Goal: Information Seeking & Learning: Learn about a topic

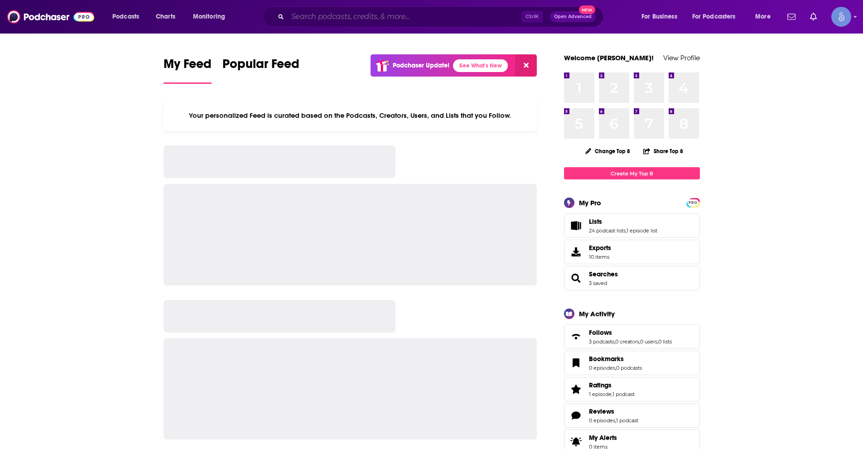
click at [314, 15] on input "Search podcasts, credits, & more..." at bounding box center [405, 17] width 234 height 14
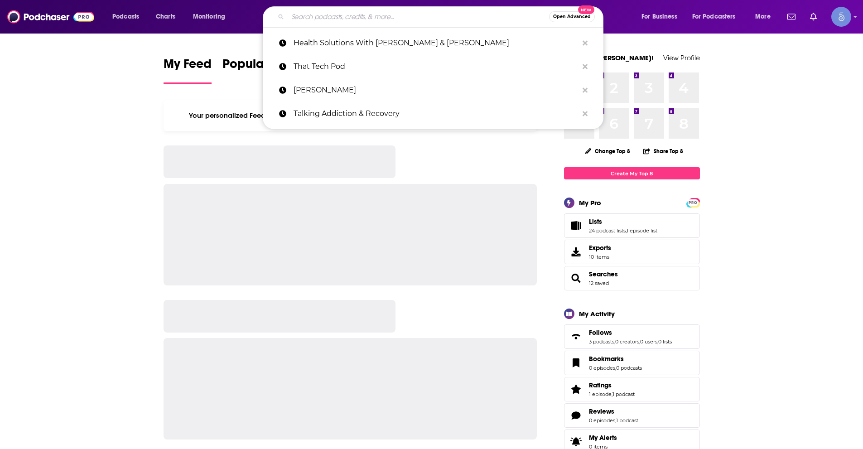
paste input "Practice You with [PERSON_NAME]"
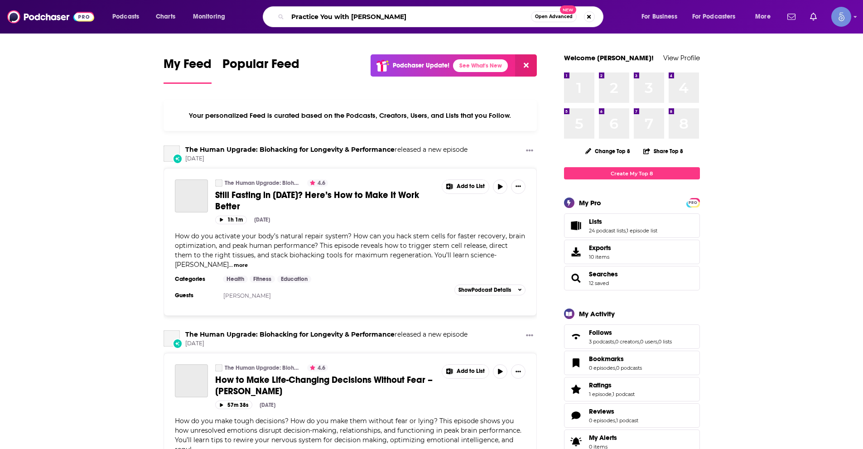
type input "Practice You with [PERSON_NAME]"
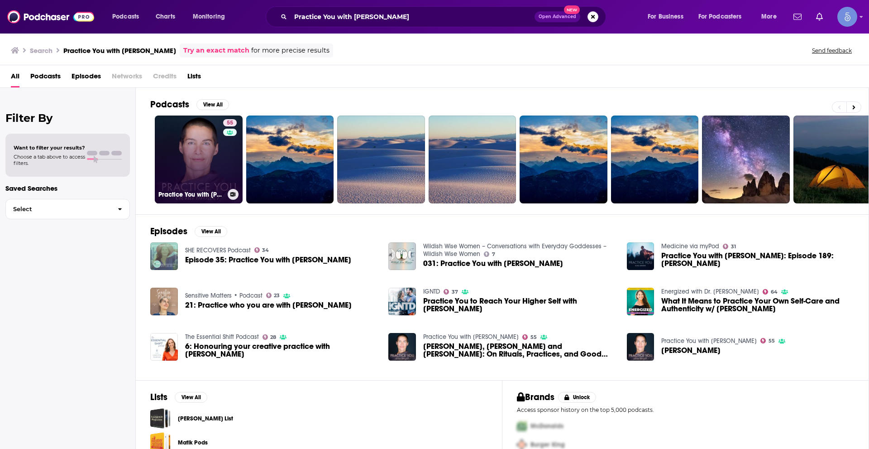
click at [197, 141] on link "55 Practice You with [PERSON_NAME]" at bounding box center [199, 159] width 88 height 88
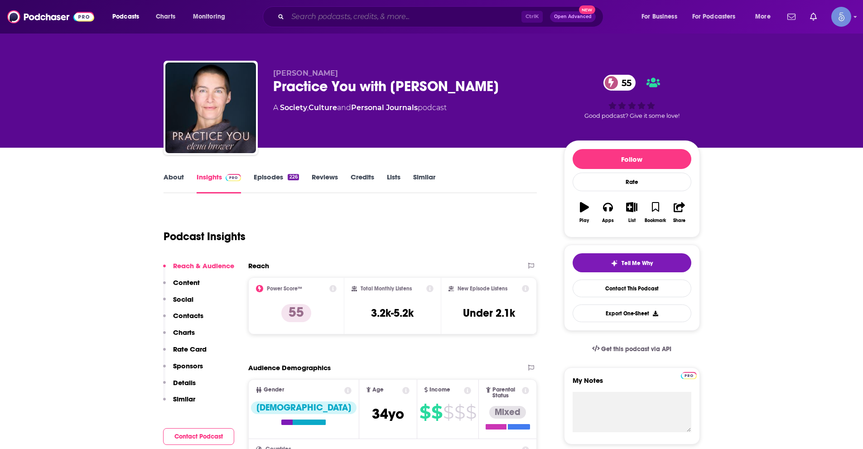
click at [374, 12] on input "Search podcasts, credits, & more..." at bounding box center [405, 17] width 234 height 14
paste input "Inspire Nation Show with [PERSON_NAME]"
type input "Inspire Nation Show with [PERSON_NAME]"
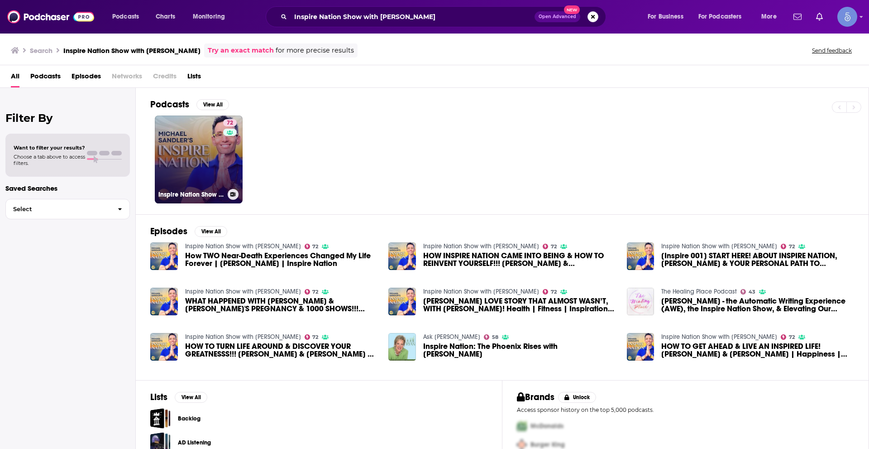
click at [174, 153] on link "72 Inspire Nation Show with [PERSON_NAME]" at bounding box center [199, 159] width 88 height 88
